Goal: Find specific page/section: Find specific page/section

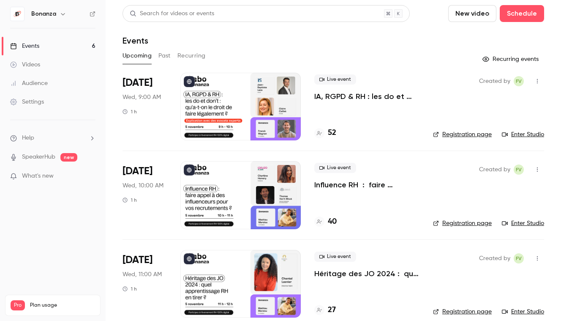
click at [34, 82] on div "Audience" at bounding box center [29, 83] width 38 height 8
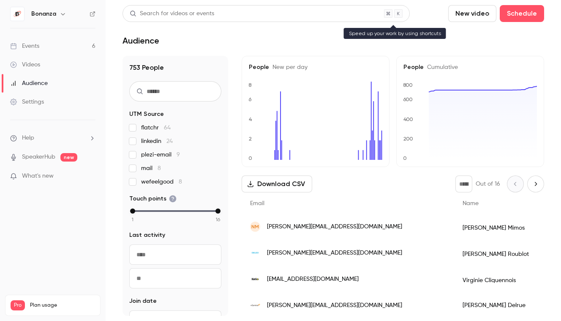
click at [250, 13] on div "Search for videos or events" at bounding box center [266, 13] width 287 height 17
